Goal: Information Seeking & Learning: Find specific fact

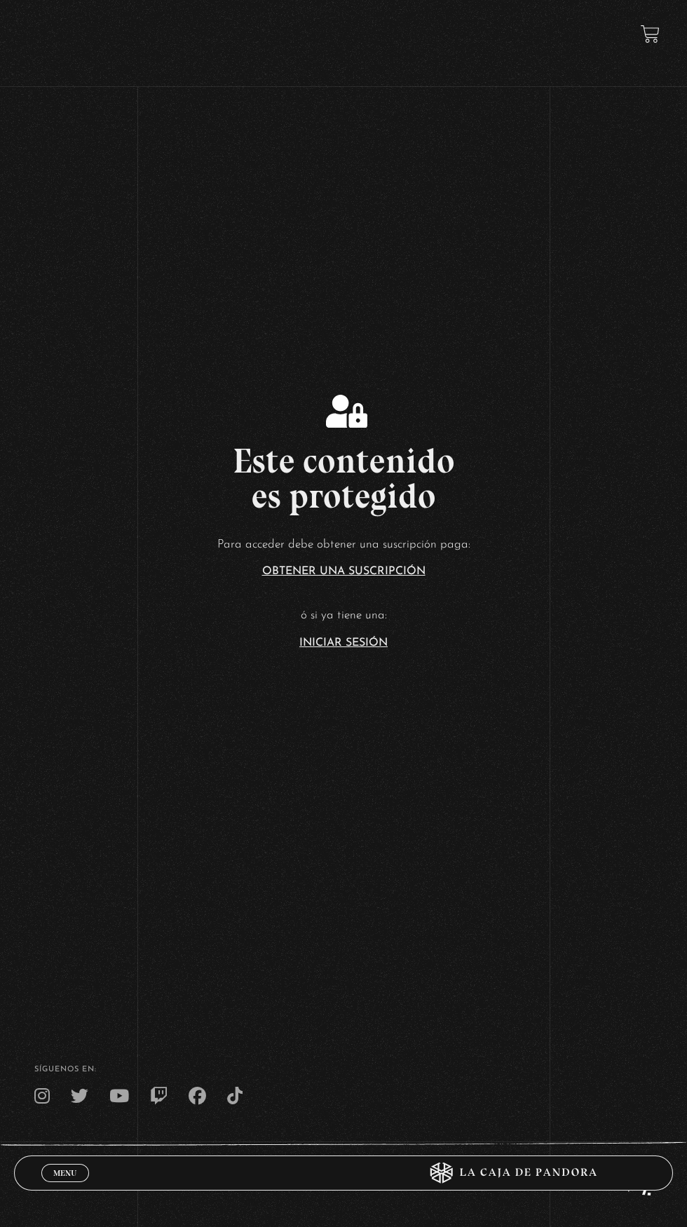
click at [367, 649] on link "Iniciar Sesión" at bounding box center [344, 643] width 88 height 11
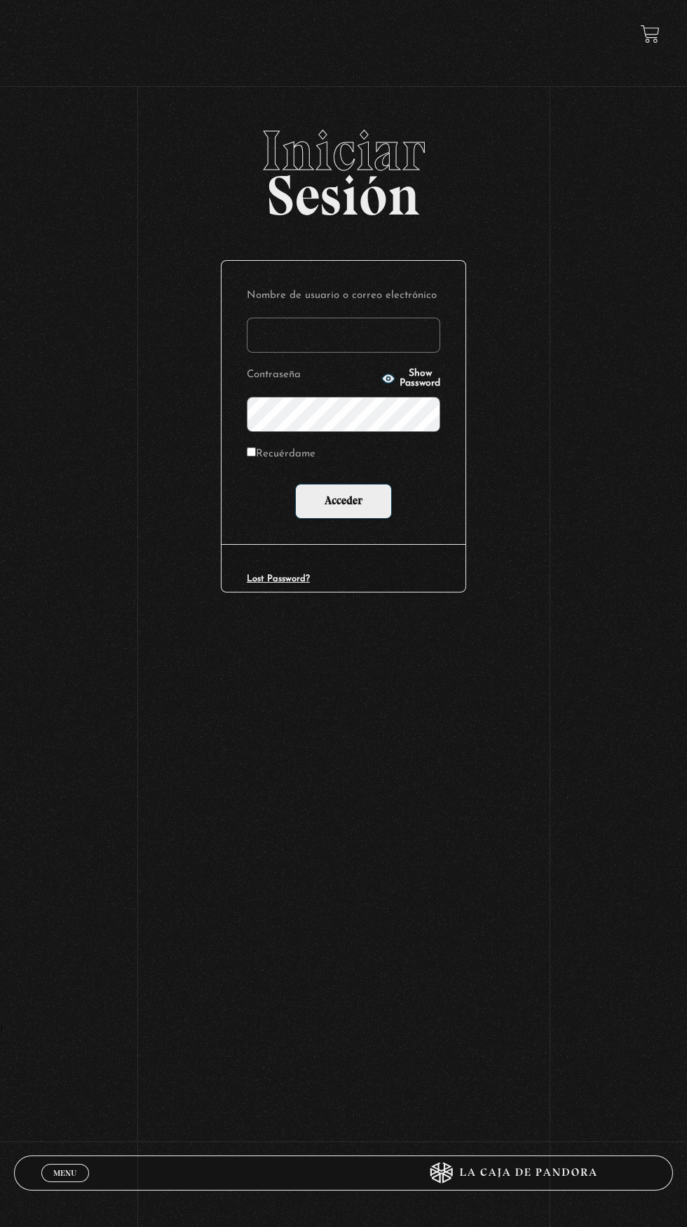
click at [390, 346] on input "Nombre de usuario o correo electrónico" at bounding box center [344, 335] width 194 height 35
type input "framirez.g88@gmail.com"
click at [295, 484] on input "Acceder" at bounding box center [343, 501] width 97 height 35
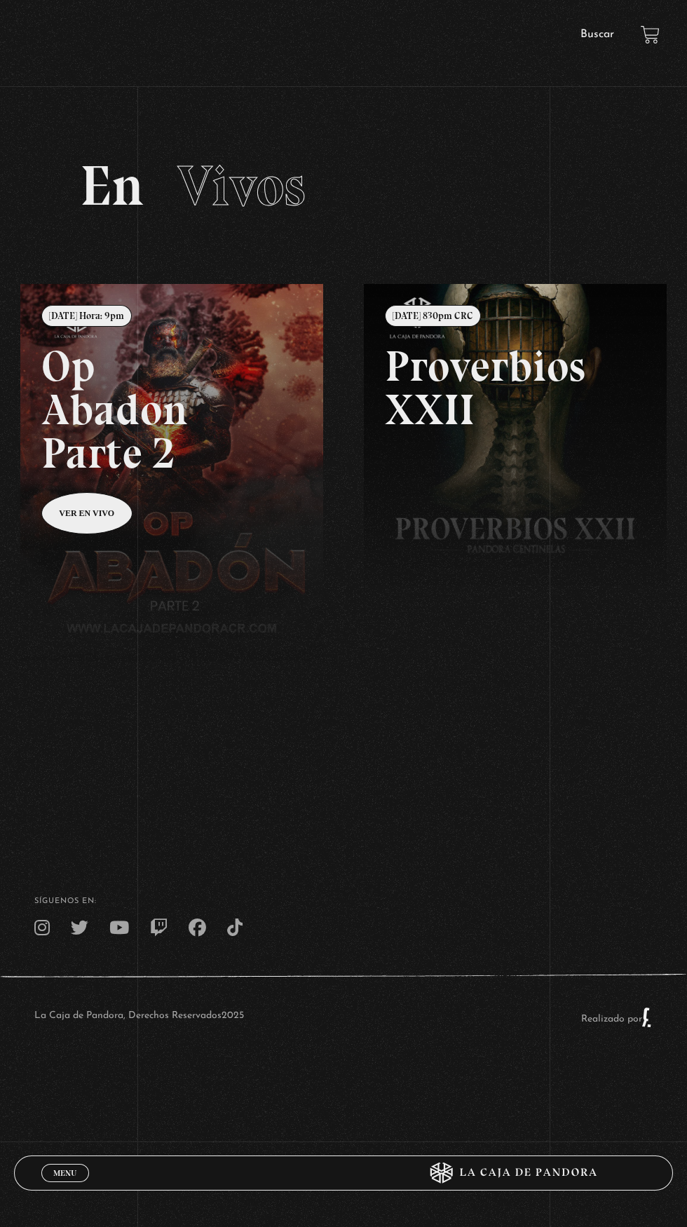
click at [605, 34] on link "Buscar" at bounding box center [598, 34] width 34 height 11
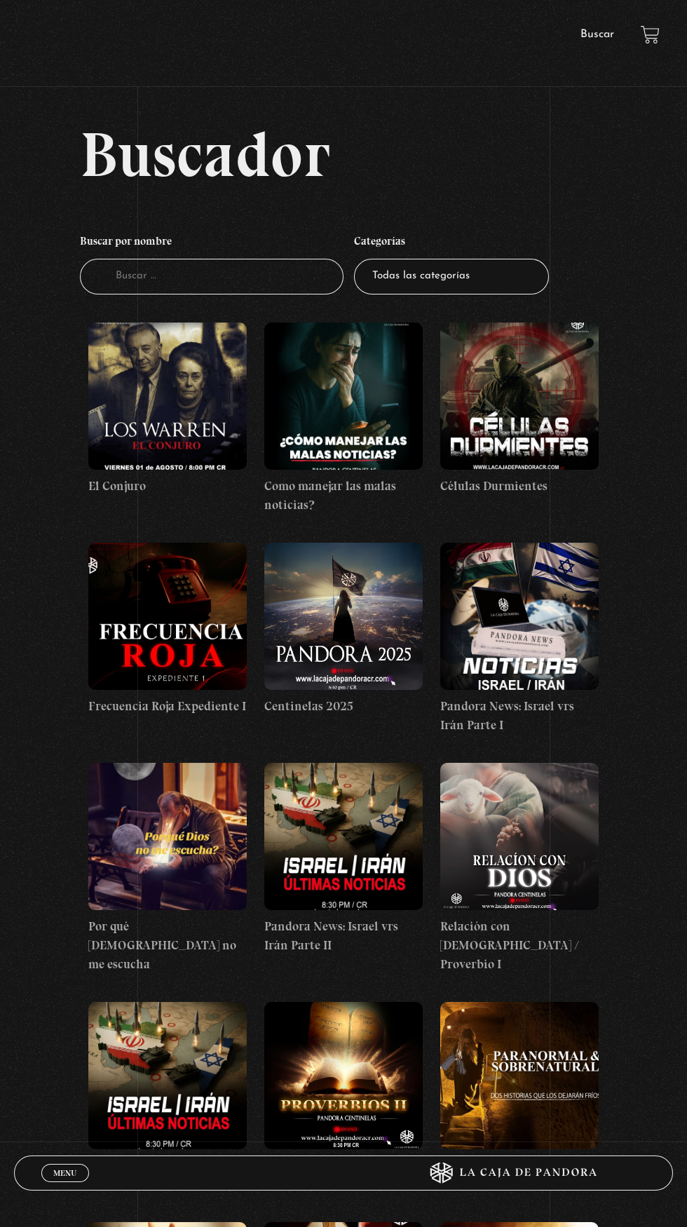
click at [199, 292] on input "Buscador" at bounding box center [212, 277] width 264 height 36
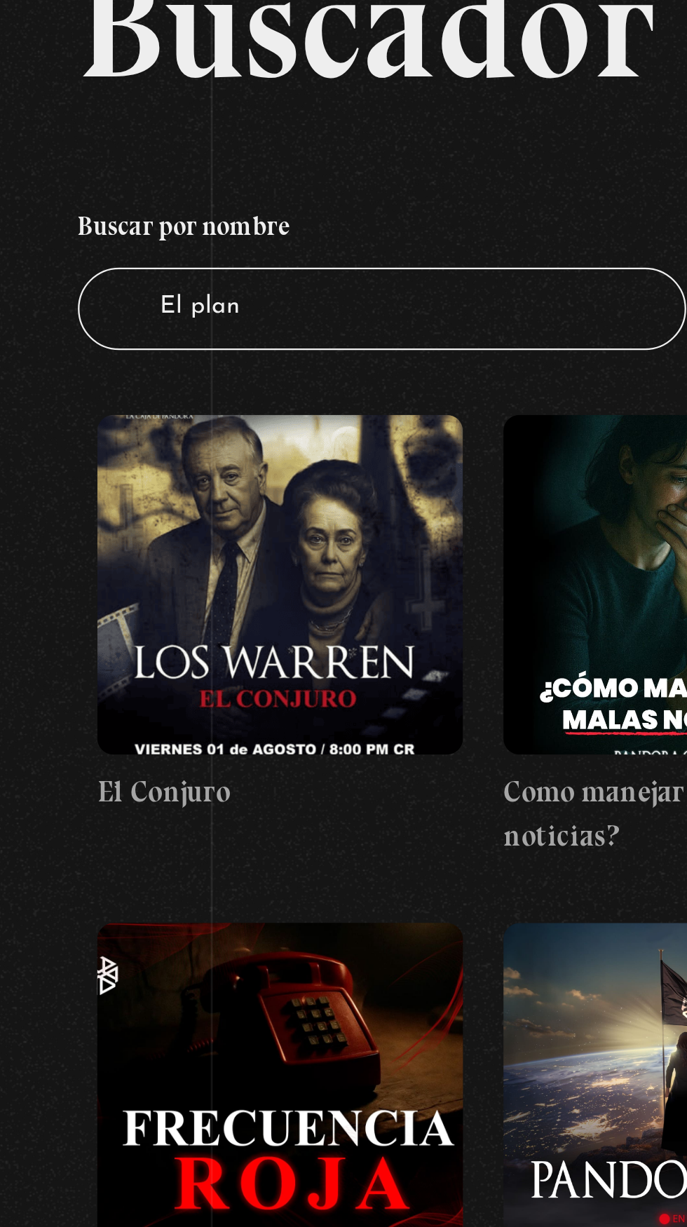
type input "El plan"
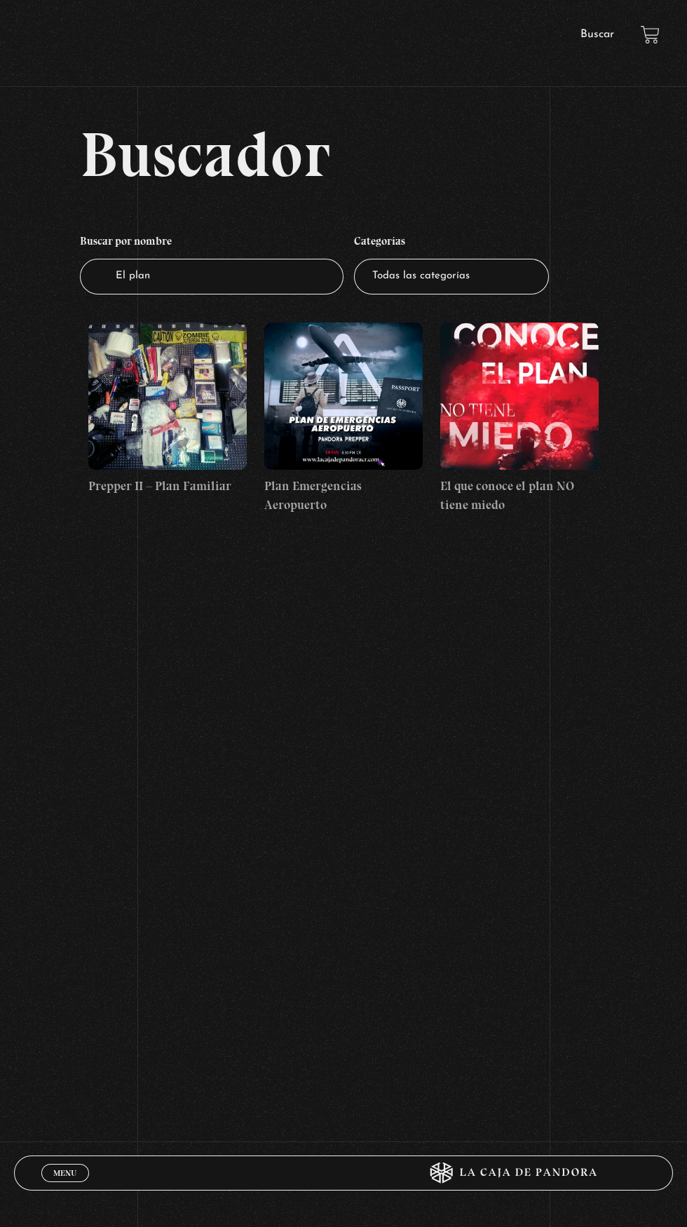
click at [487, 424] on figure at bounding box center [519, 396] width 159 height 147
